Goal: Task Accomplishment & Management: Manage account settings

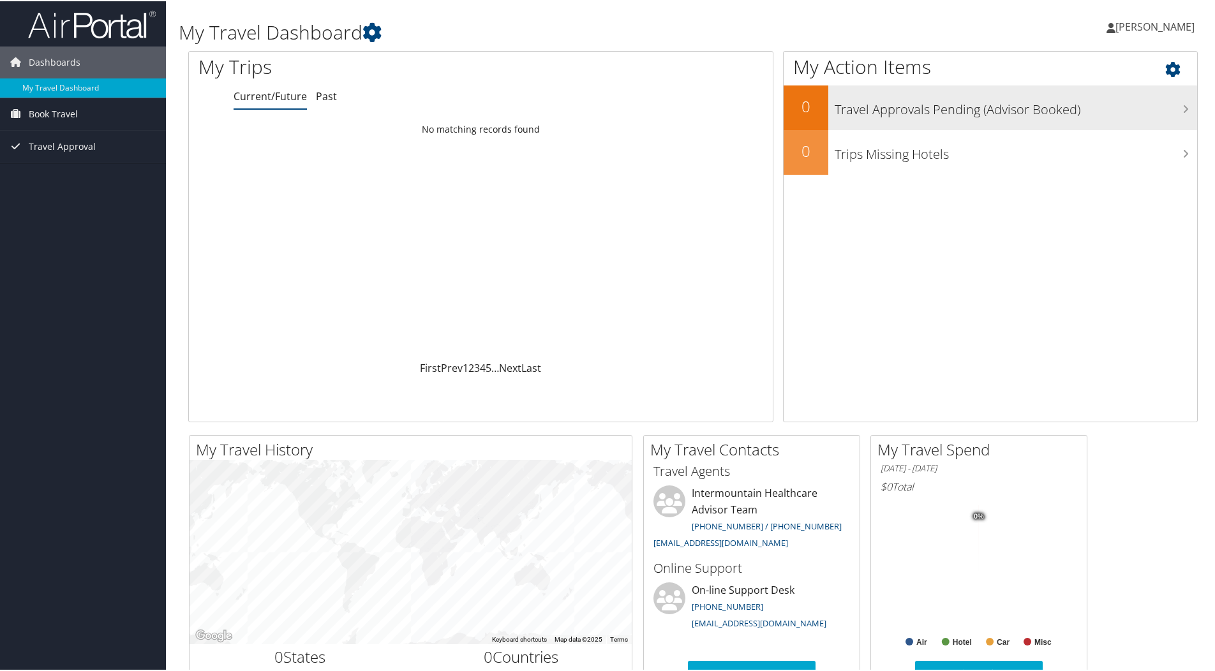
click at [865, 108] on h3 "Travel Approvals Pending (Advisor Booked)" at bounding box center [1016, 105] width 362 height 24
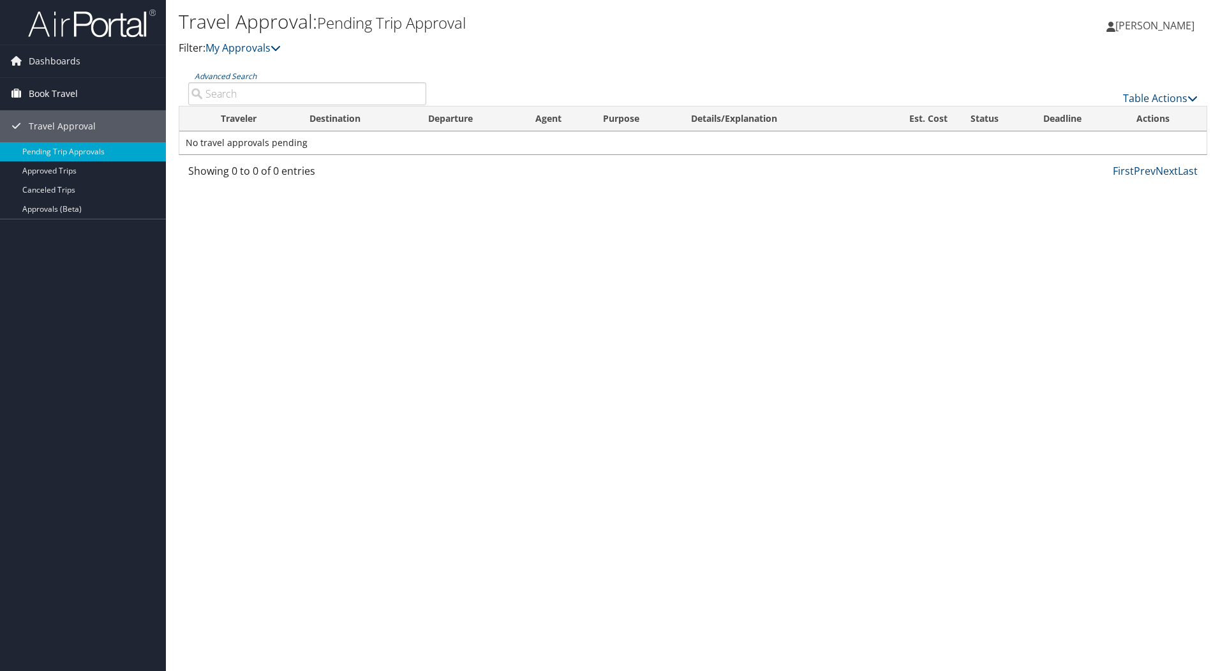
click at [49, 93] on span "Book Travel" at bounding box center [53, 94] width 49 height 32
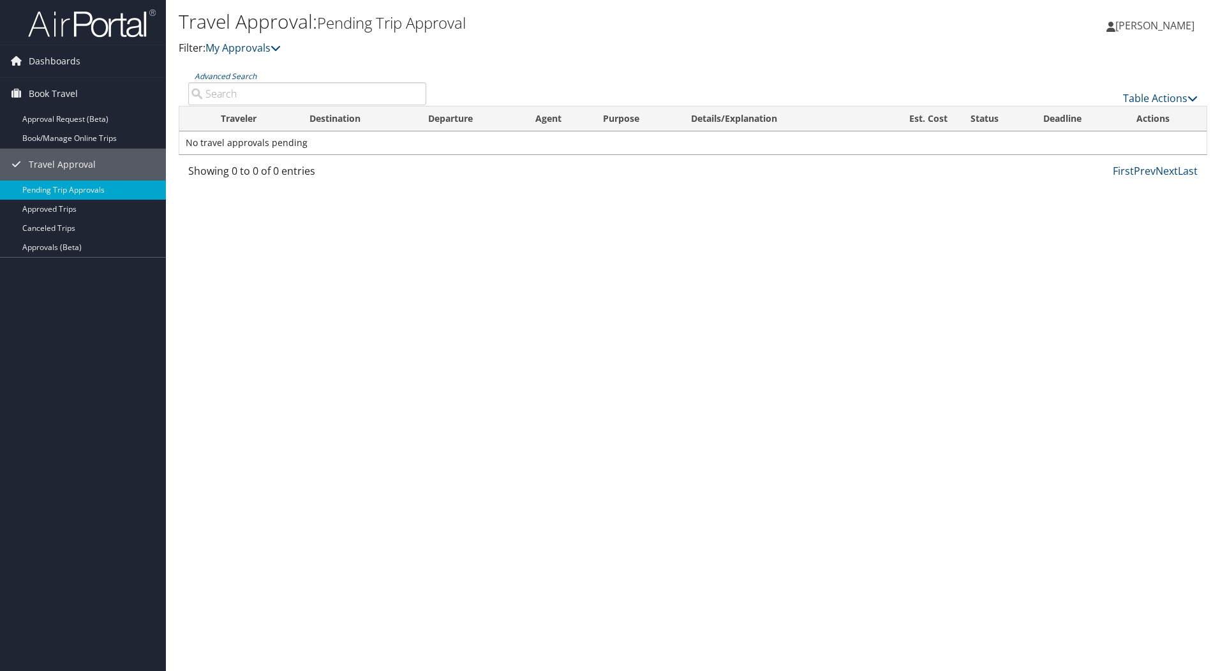
click at [1140, 25] on span "[PERSON_NAME]" at bounding box center [1154, 26] width 79 height 14
click at [1101, 111] on link "View Travel Profile" at bounding box center [1123, 114] width 142 height 22
click at [49, 246] on link "Approvals (Beta)" at bounding box center [83, 247] width 166 height 19
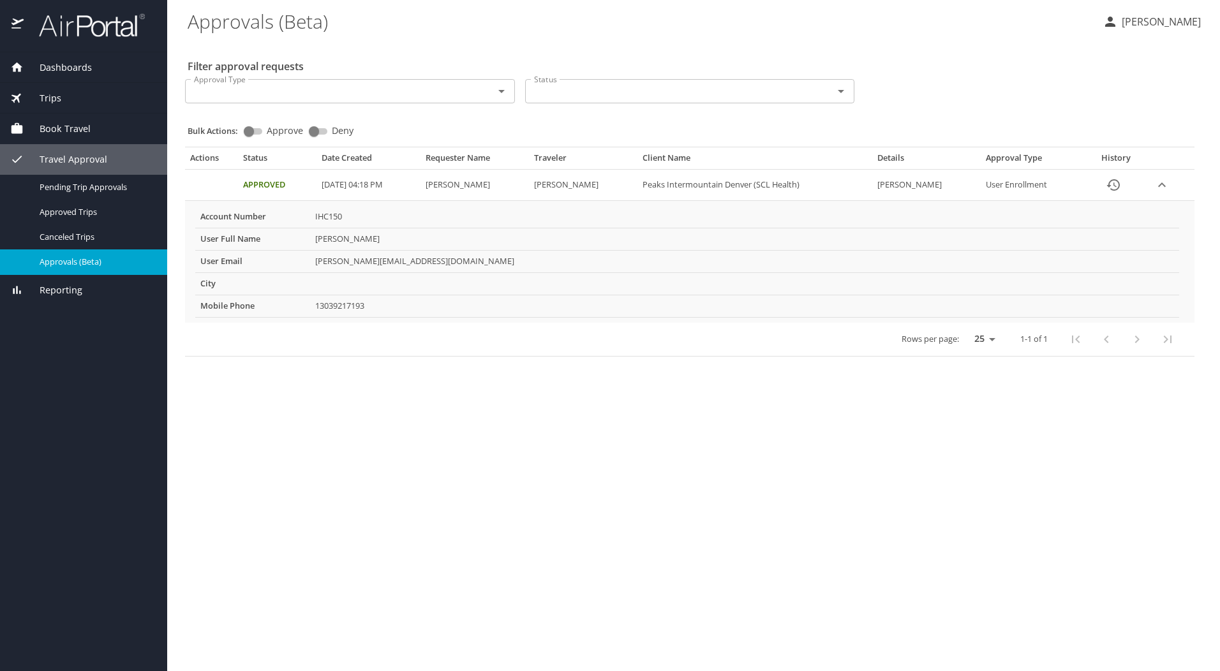
click at [64, 290] on span "Reporting" at bounding box center [53, 290] width 59 height 14
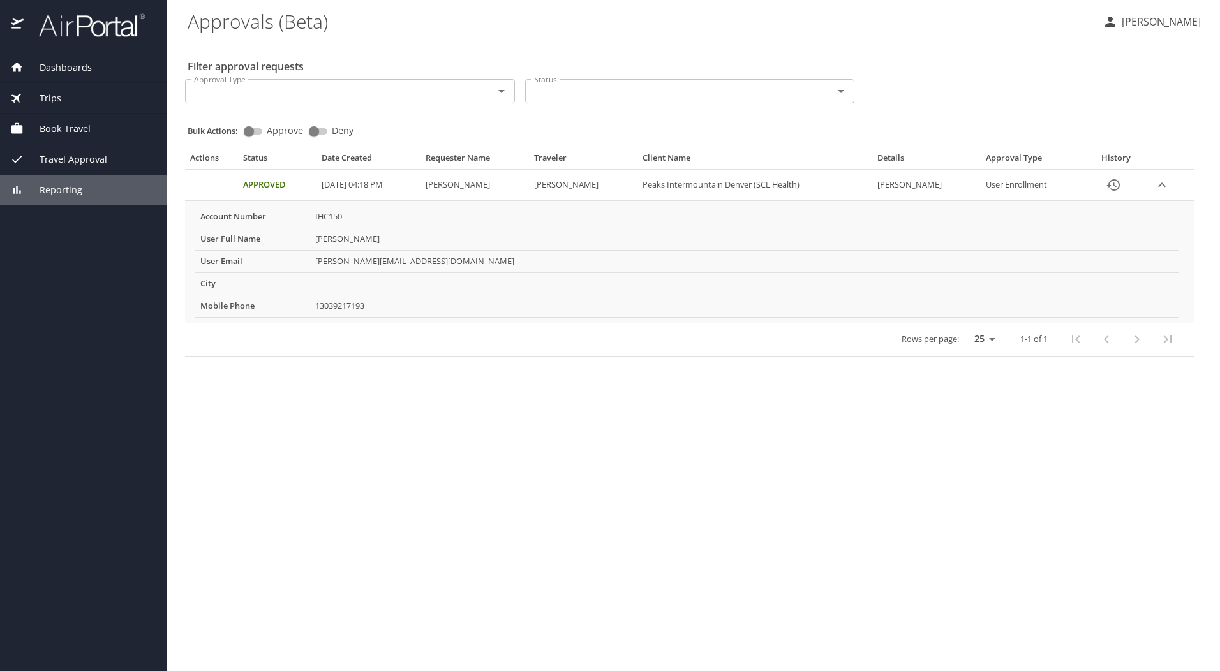
click at [63, 190] on span "Reporting" at bounding box center [53, 190] width 59 height 14
click at [48, 101] on span "Trips" at bounding box center [43, 98] width 38 height 14
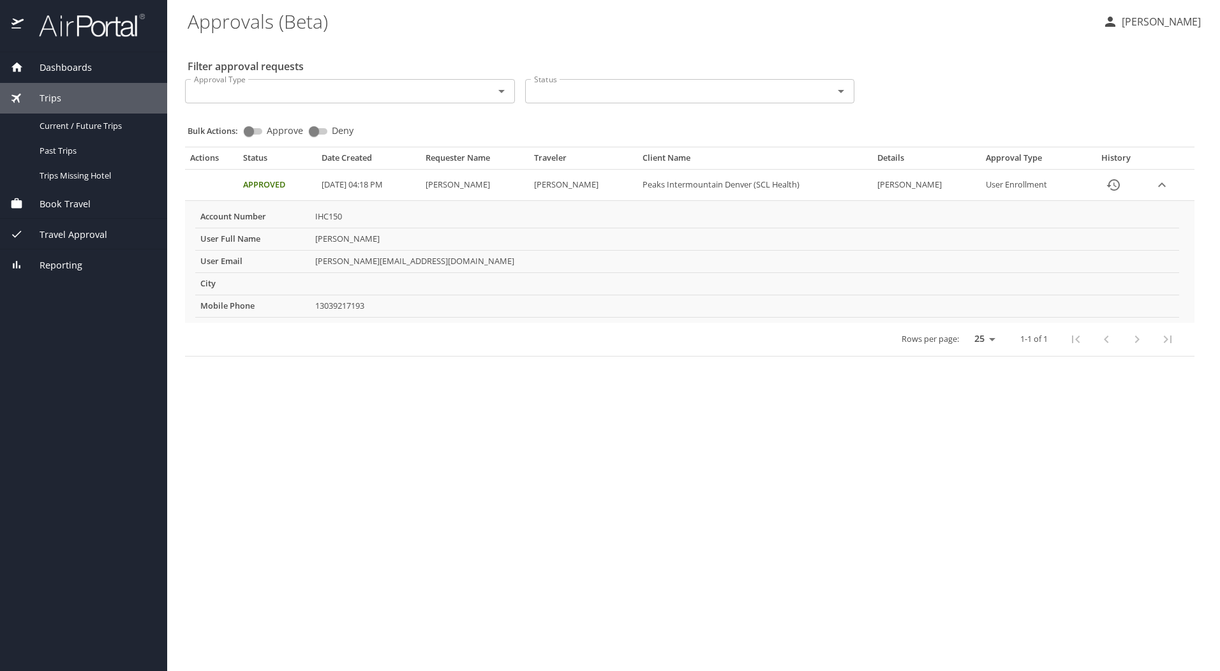
click at [57, 66] on span "Dashboards" at bounding box center [58, 68] width 68 height 14
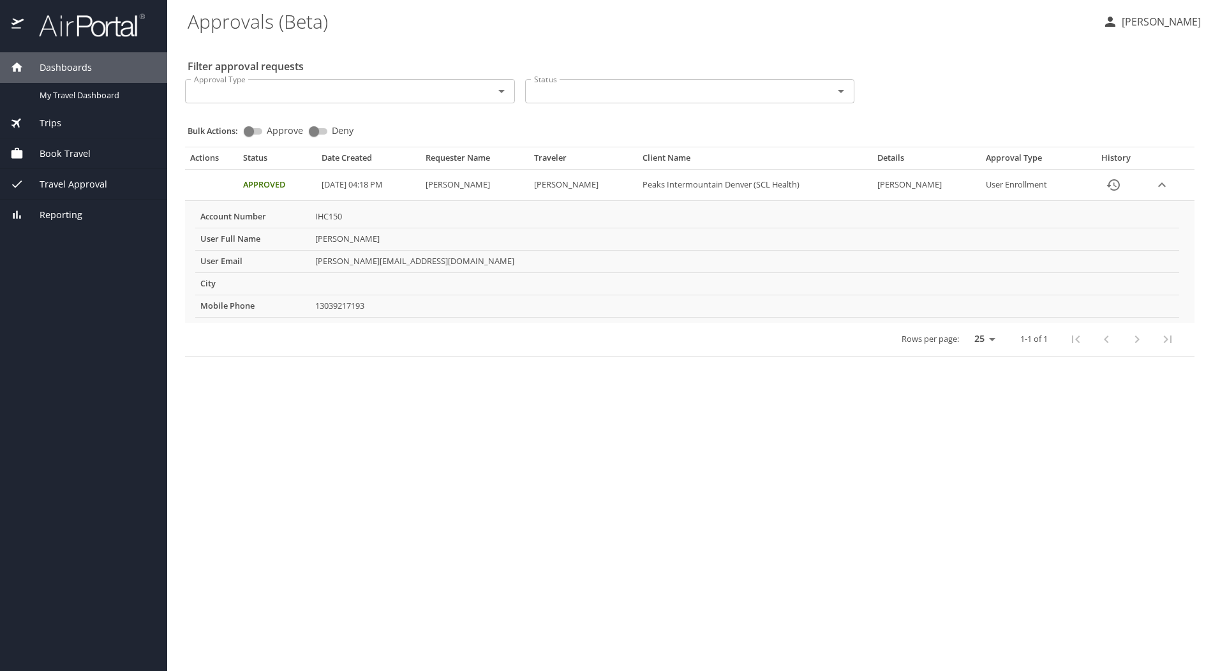
click at [56, 153] on span "Book Travel" at bounding box center [57, 154] width 67 height 14
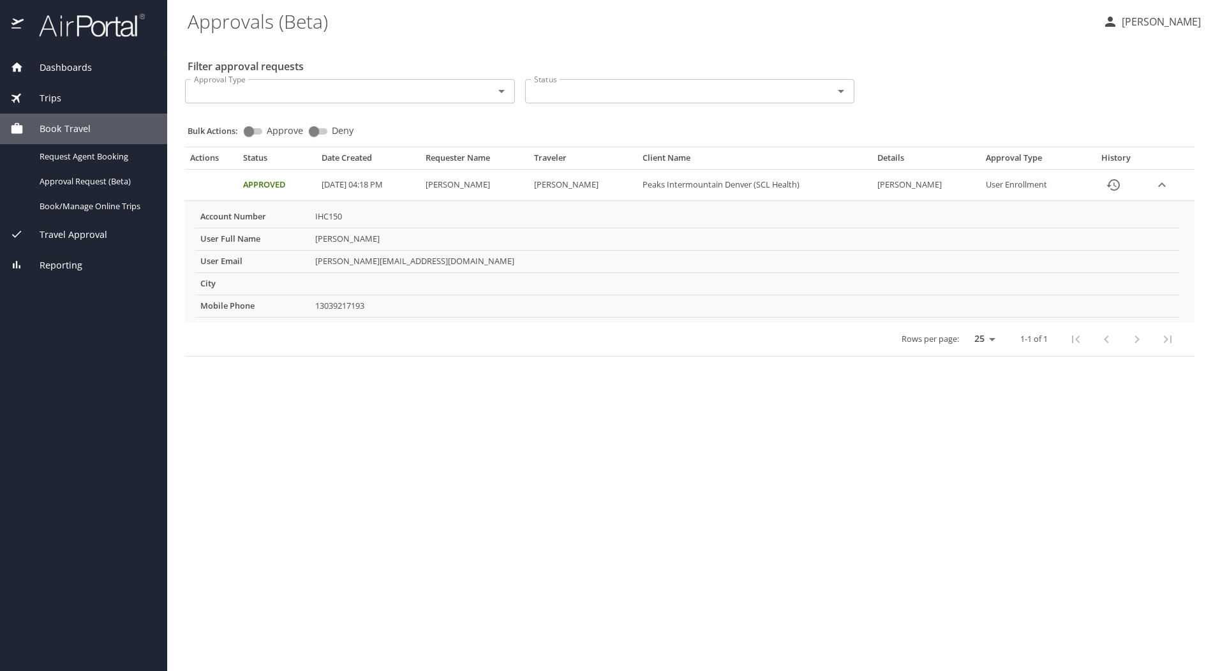
click at [60, 127] on span "Book Travel" at bounding box center [57, 129] width 67 height 14
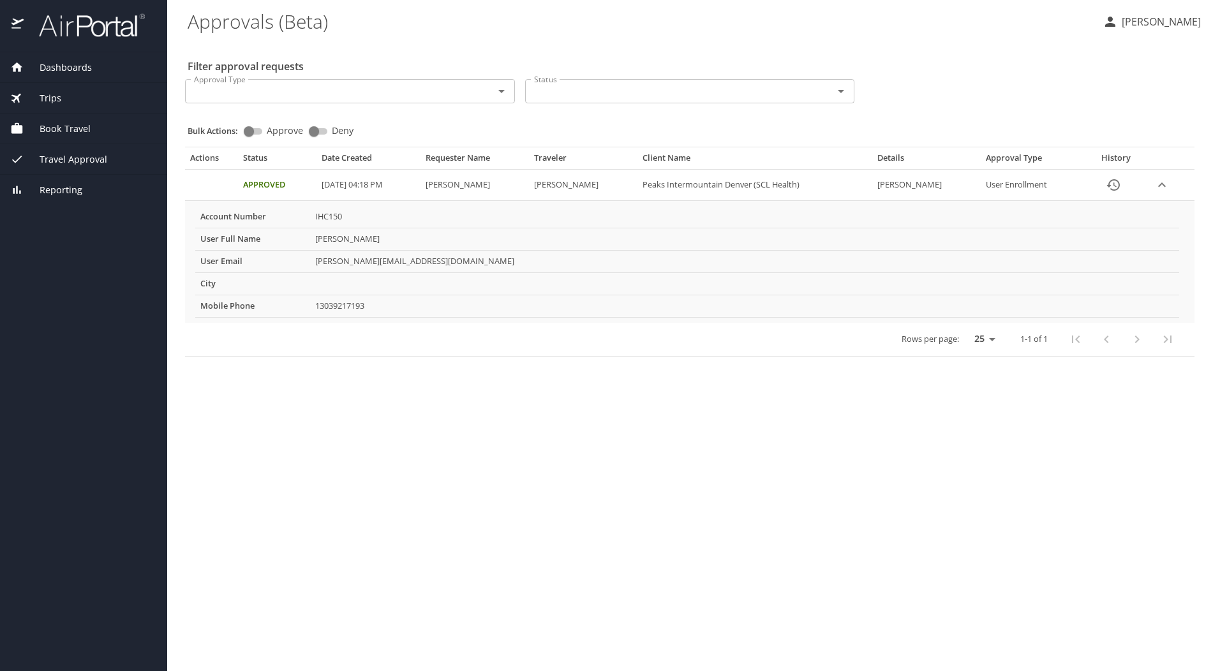
click at [60, 127] on span "Book Travel" at bounding box center [57, 129] width 67 height 14
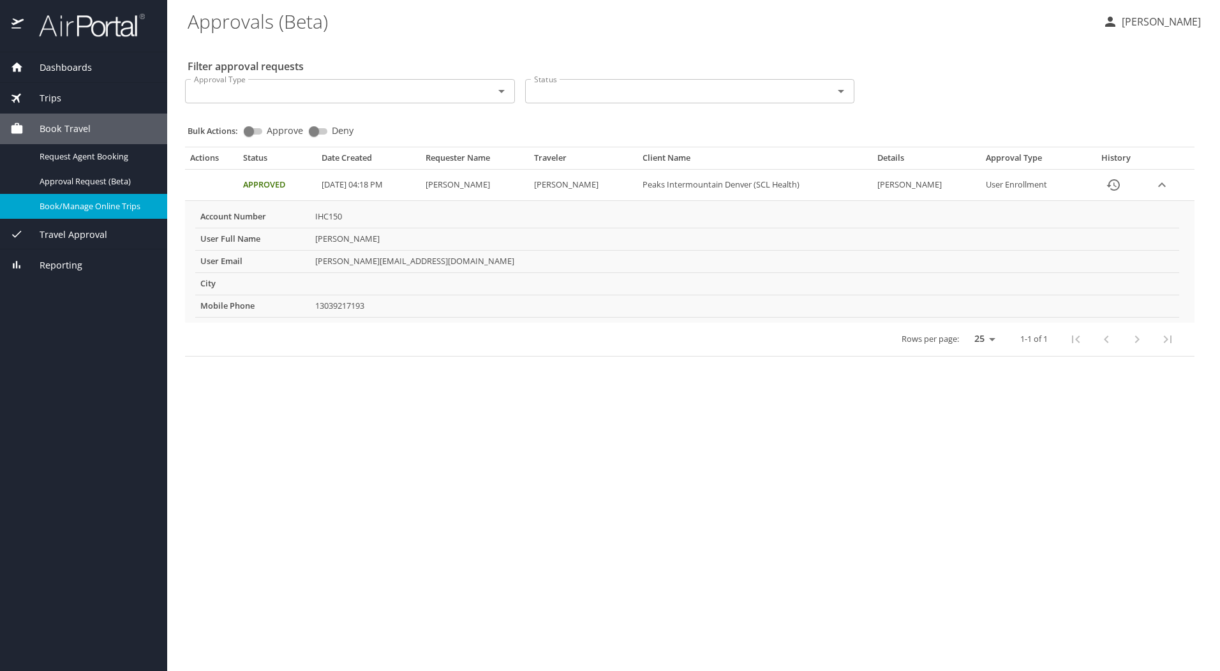
click at [65, 208] on span "Book/Manage Online Trips" at bounding box center [96, 206] width 112 height 12
